Goal: Browse casually

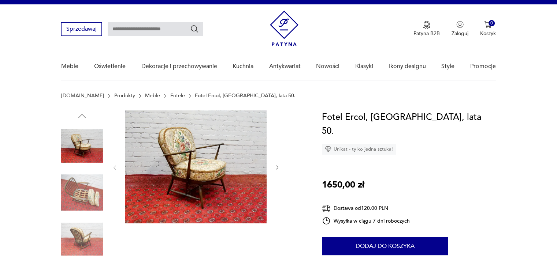
click at [85, 179] on img at bounding box center [82, 193] width 42 height 42
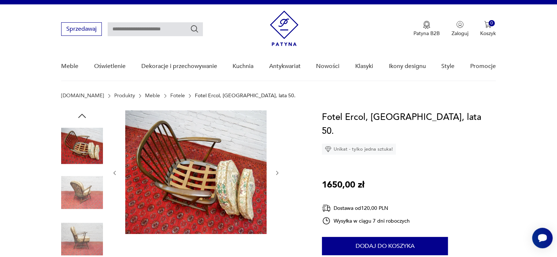
click at [73, 237] on img at bounding box center [82, 240] width 42 height 42
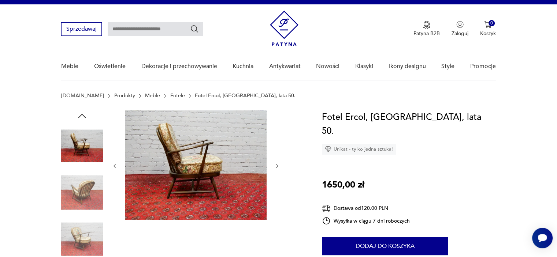
click at [85, 193] on img at bounding box center [82, 193] width 42 height 42
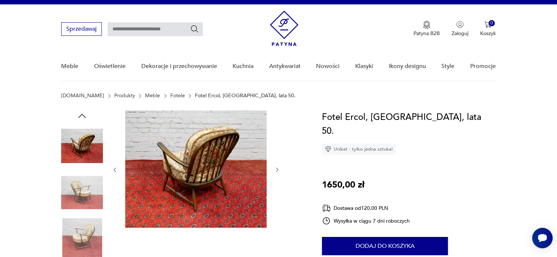
click at [78, 229] on img at bounding box center [82, 240] width 42 height 42
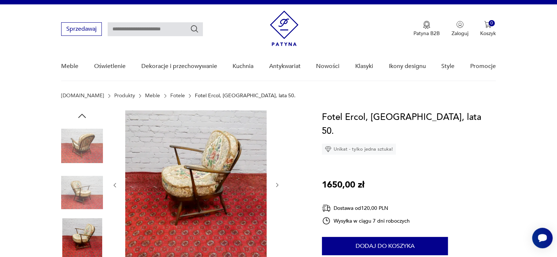
click at [242, 206] on img at bounding box center [195, 185] width 141 height 148
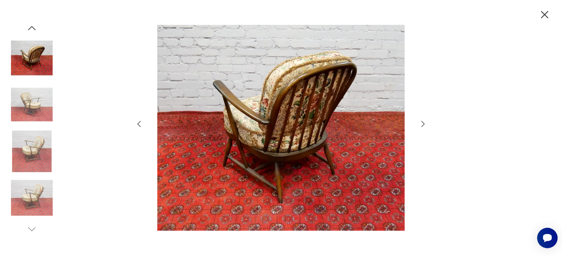
click at [426, 124] on icon "button" at bounding box center [423, 124] width 9 height 9
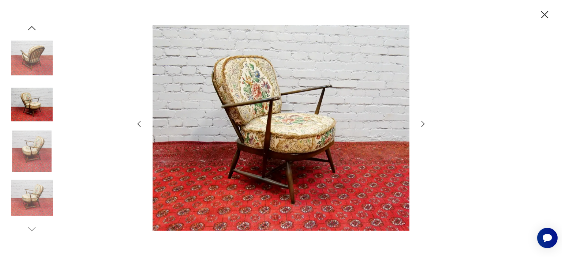
click at [426, 124] on icon "button" at bounding box center [423, 124] width 9 height 9
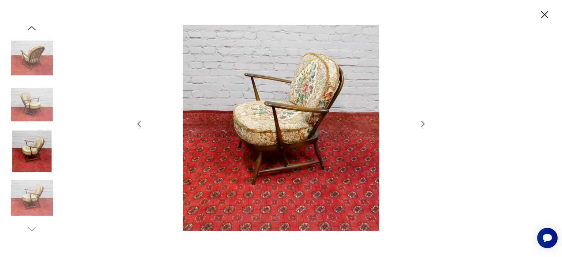
click at [547, 17] on icon "button" at bounding box center [544, 14] width 7 height 7
